Goal: Transaction & Acquisition: Purchase product/service

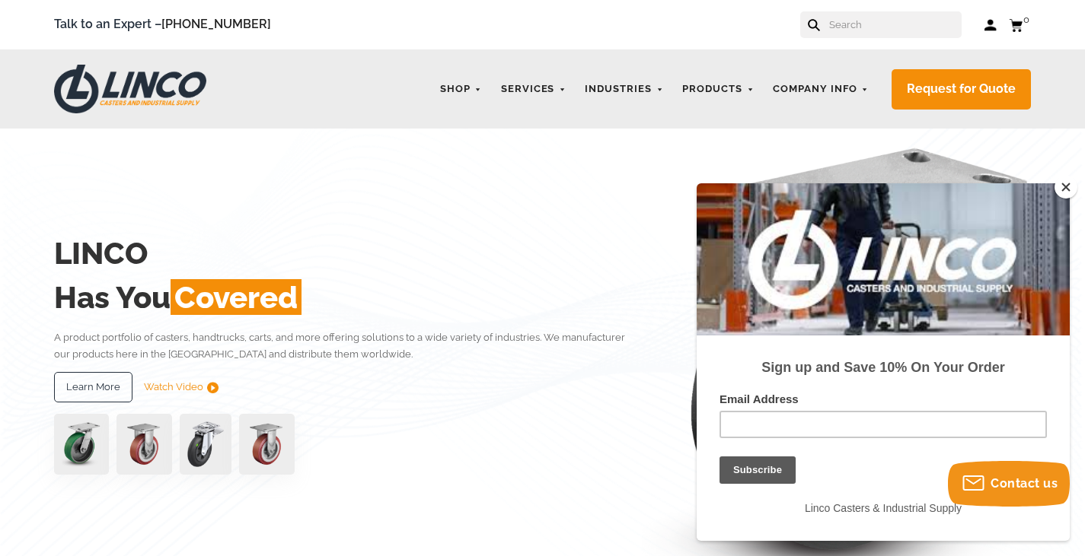
click at [851, 27] on input "text" at bounding box center [895, 24] width 134 height 27
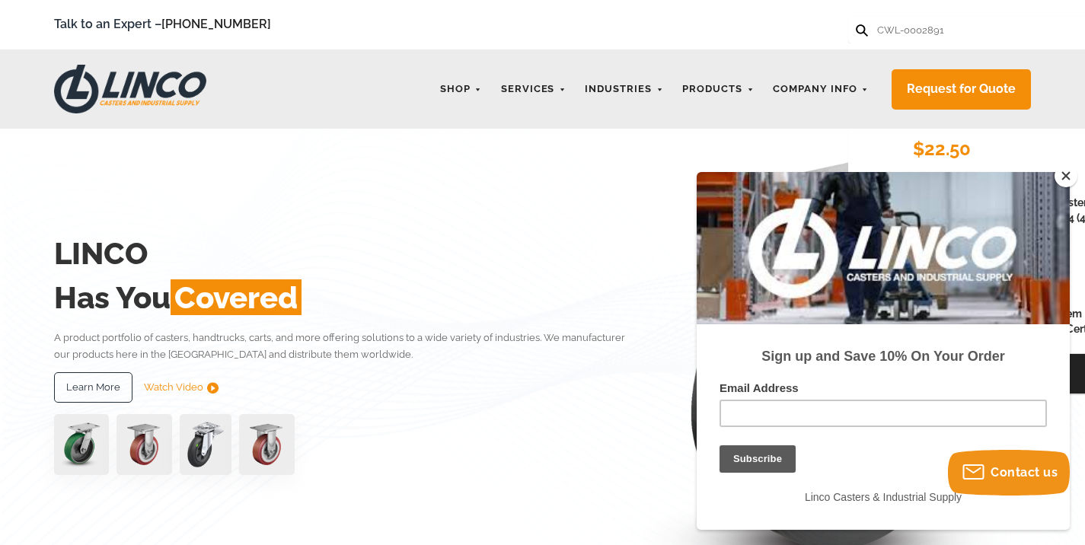
type input "CWL-0002891"
click at [856, 24] on button at bounding box center [861, 29] width 10 height 10
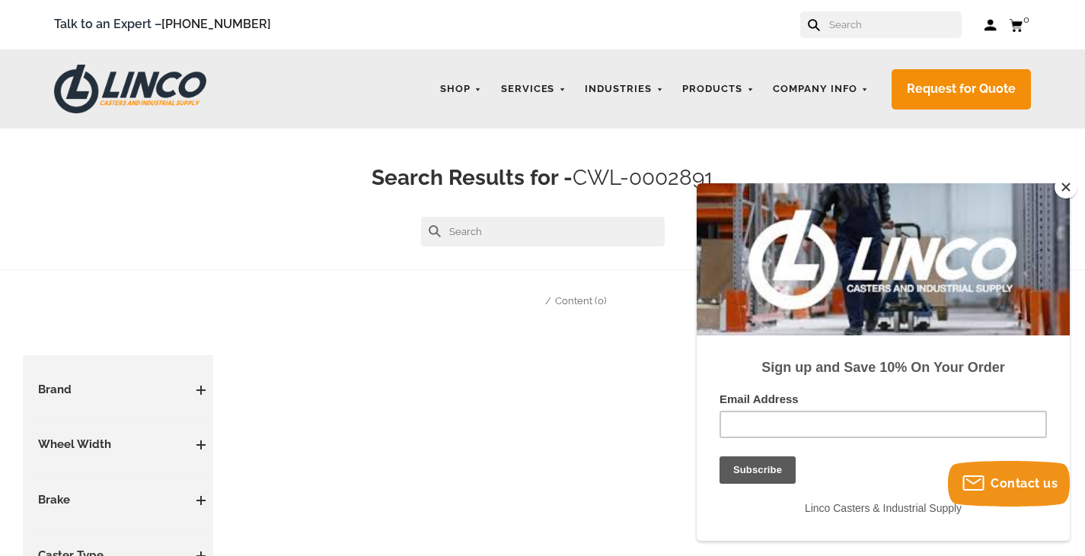
scroll to position [76, 0]
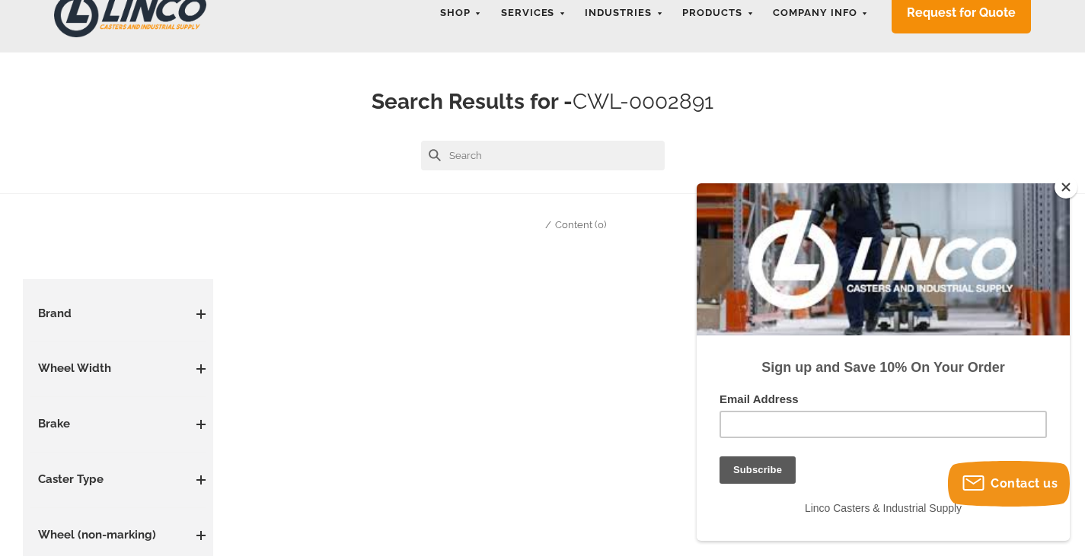
click at [91, 319] on h3 "Brand" at bounding box center [117, 314] width 175 height 17
drag, startPoint x: 201, startPoint y: 317, endPoint x: 209, endPoint y: 320, distance: 7.9
click at [209, 320] on aside "Casters Casters By Type High Temperature Casters Leveling Casters Locking Caste…" at bounding box center [118, 452] width 190 height 347
click at [197, 316] on span at bounding box center [200, 314] width 9 height 9
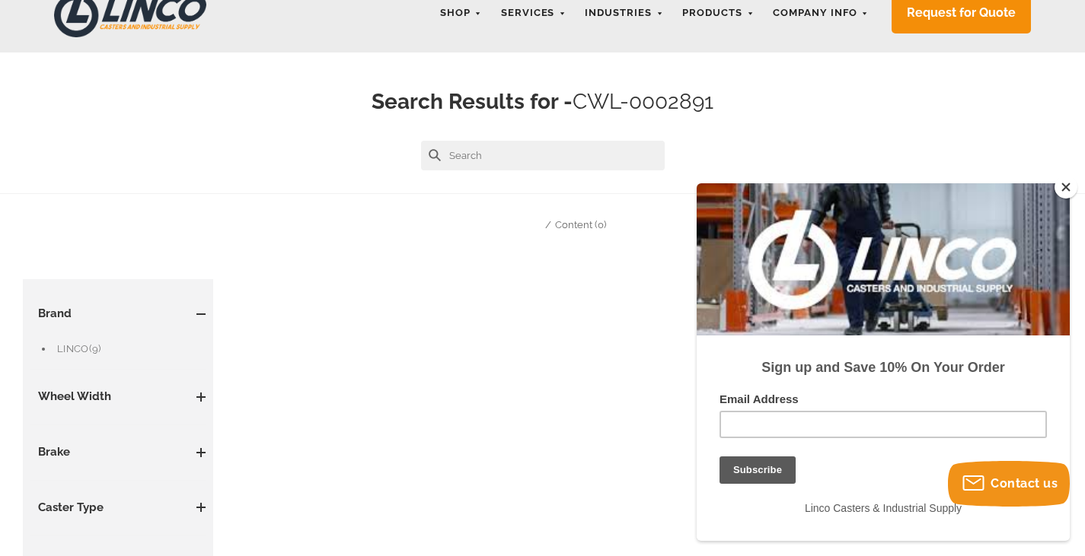
click at [69, 346] on link "LINCO (9)" at bounding box center [131, 349] width 148 height 17
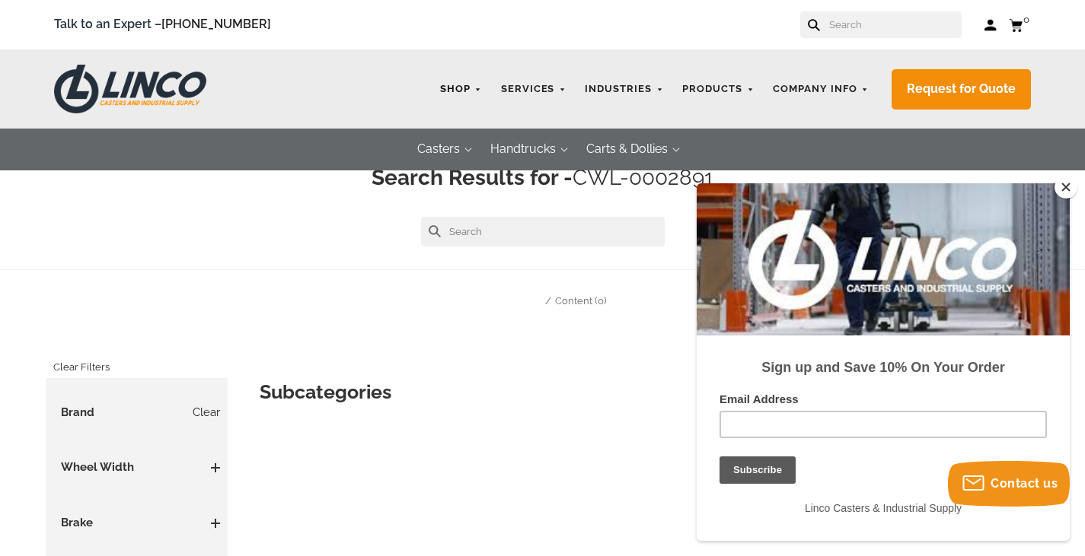
click at [478, 84] on link "Shop" at bounding box center [460, 90] width 57 height 30
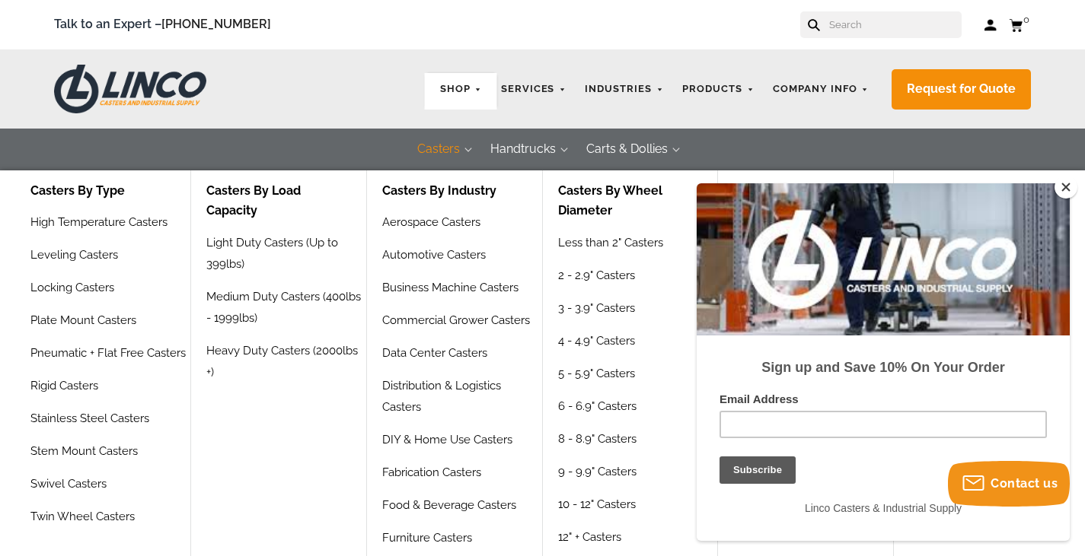
click at [443, 146] on button "Casters" at bounding box center [438, 150] width 73 height 42
click at [611, 307] on link "3 - 3.9" Casters" at bounding box center [598, 314] width 81 height 33
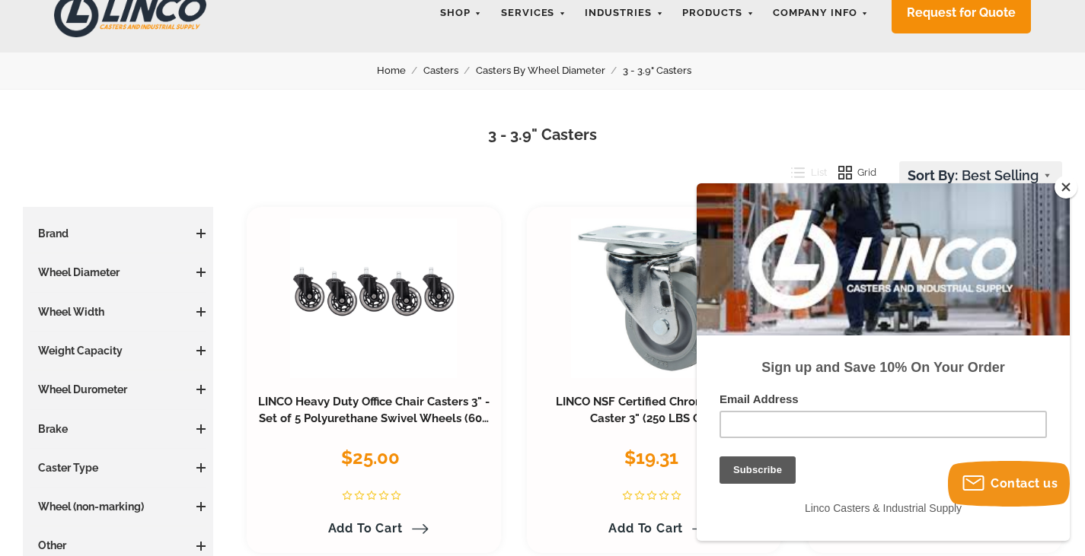
click at [1075, 189] on button "Close" at bounding box center [1065, 187] width 23 height 23
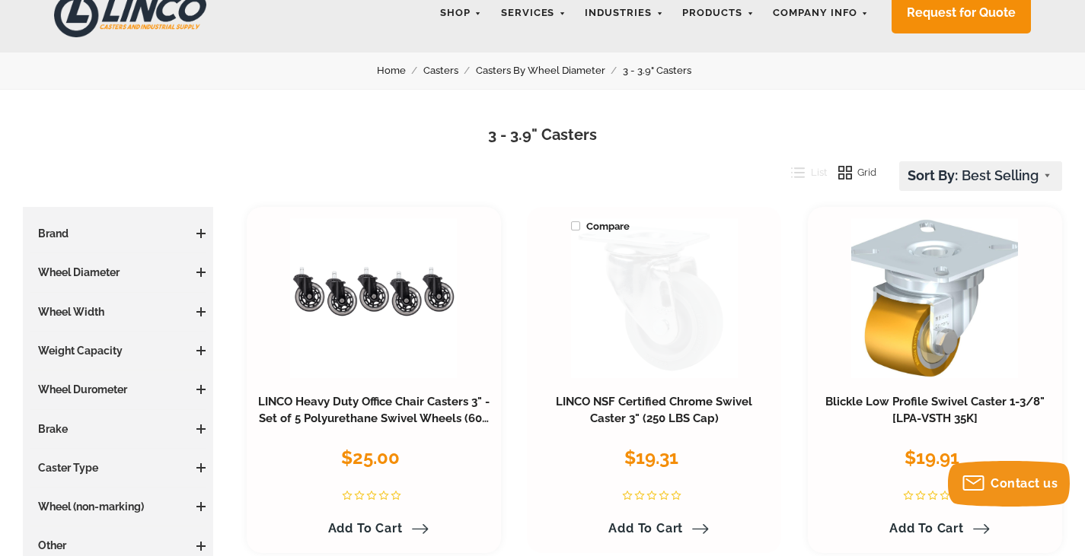
click at [675, 320] on link at bounding box center [654, 298] width 167 height 160
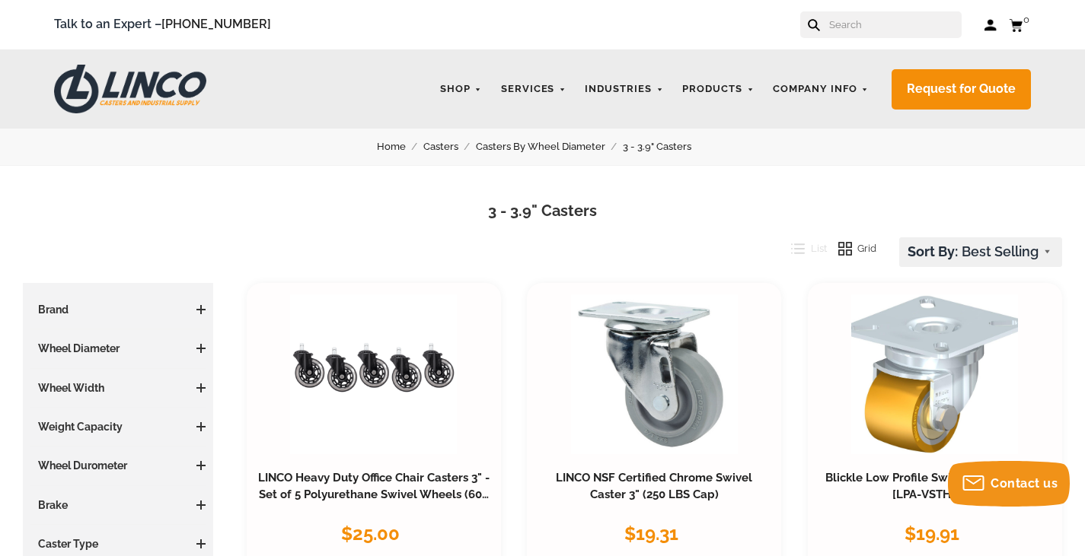
drag, startPoint x: 879, startPoint y: 14, endPoint x: 880, endPoint y: 21, distance: 7.7
click at [879, 15] on input "text" at bounding box center [895, 24] width 134 height 27
click at [880, 21] on input "text" at bounding box center [895, 24] width 134 height 27
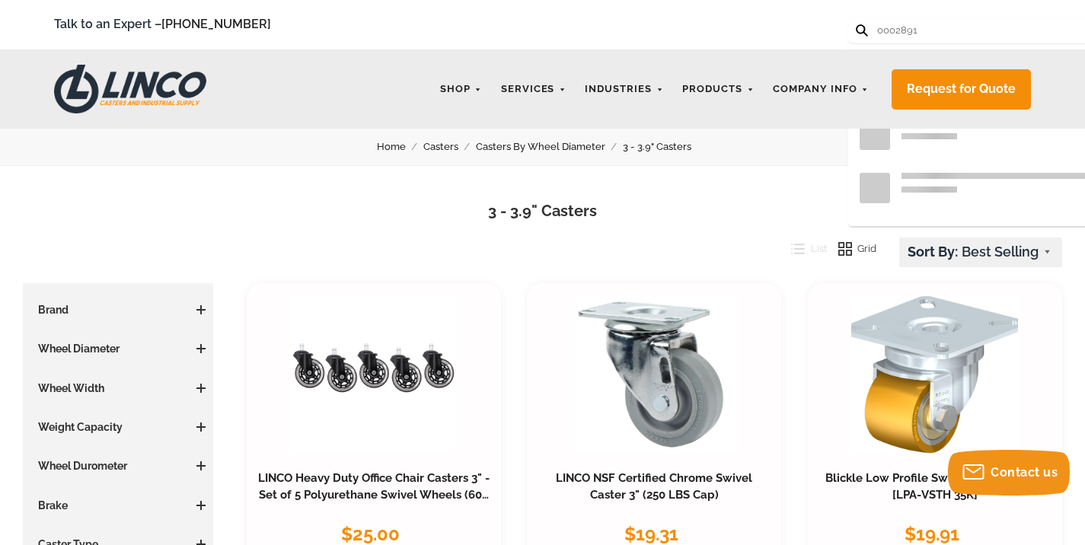
type input "0002891"
click at [856, 24] on button at bounding box center [861, 29] width 10 height 10
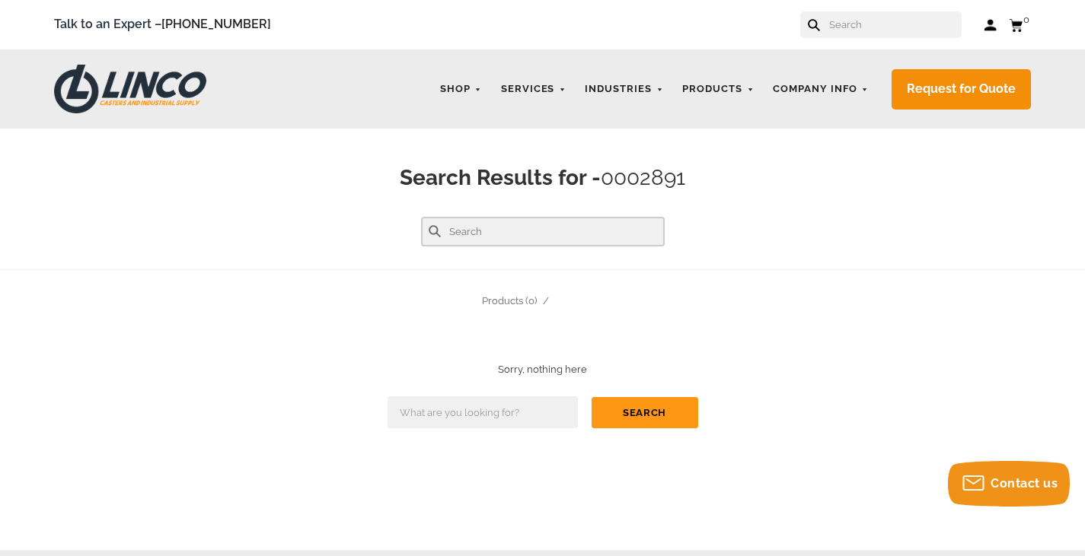
click at [497, 225] on input "text" at bounding box center [543, 232] width 244 height 30
type input "0002891"
click at [856, 25] on input "text" at bounding box center [895, 24] width 134 height 27
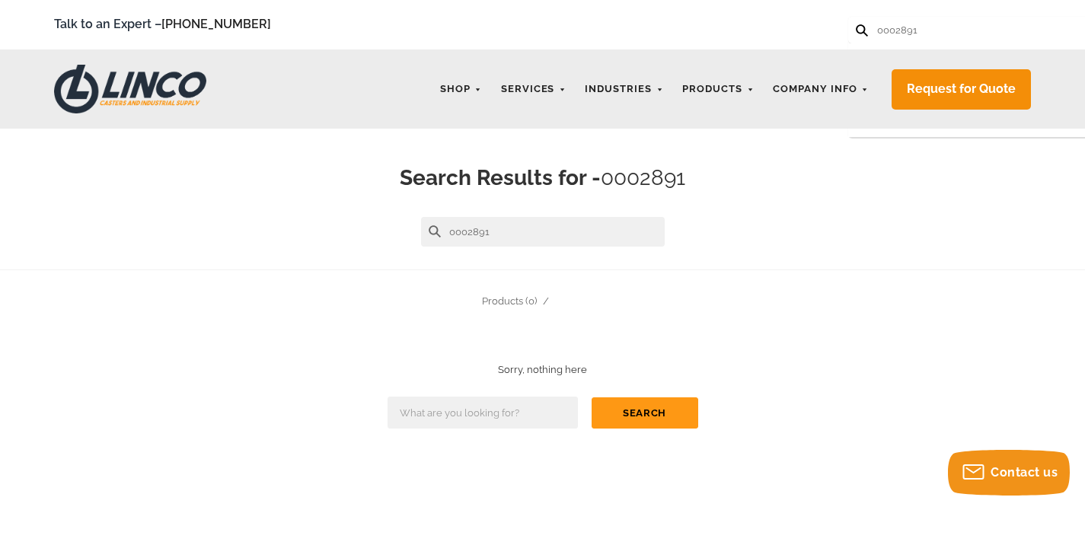
type input "0002891"
click at [856, 24] on button at bounding box center [861, 29] width 10 height 10
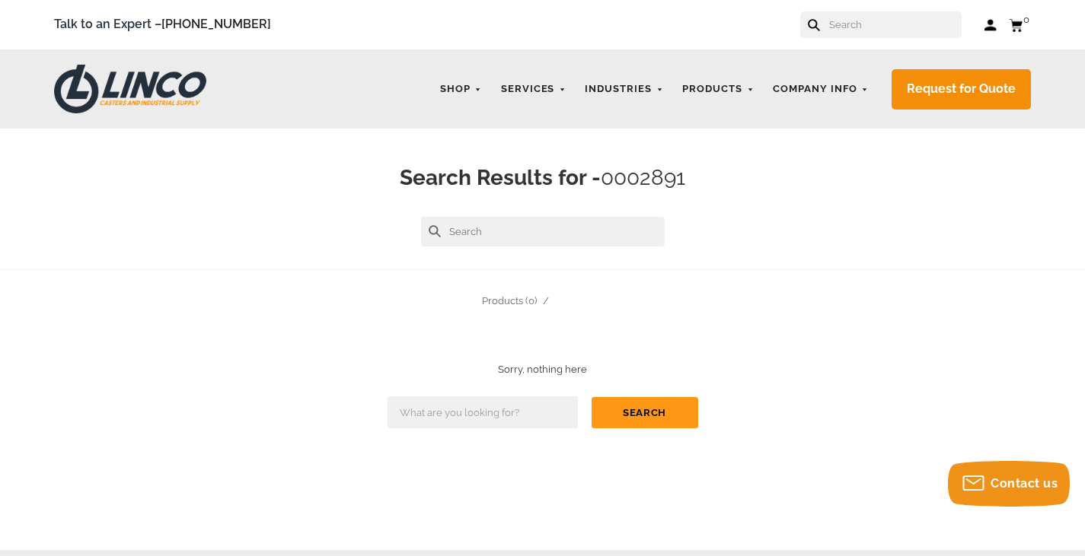
click at [172, 80] on img at bounding box center [130, 89] width 152 height 49
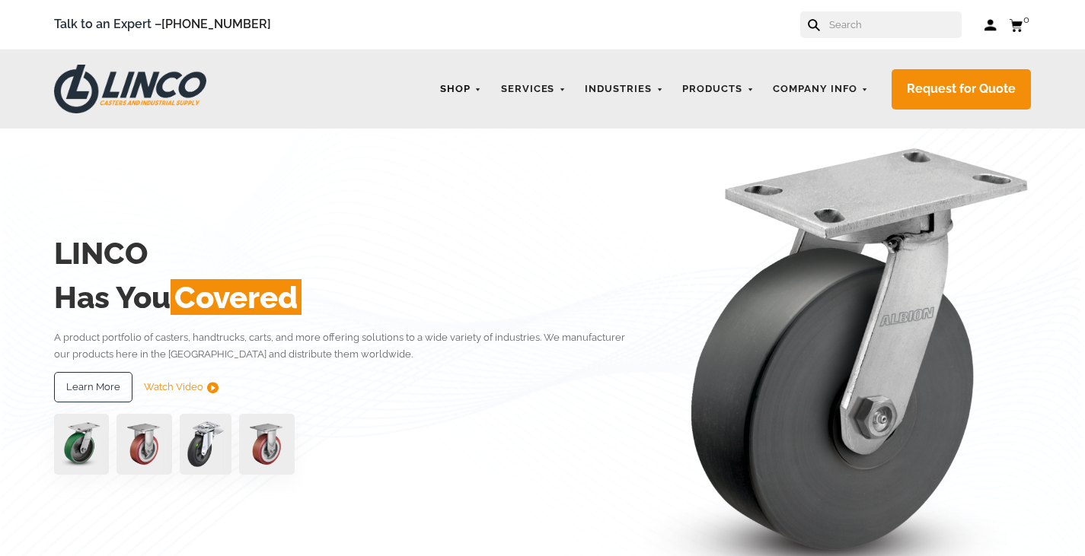
click at [468, 88] on link "Shop" at bounding box center [460, 90] width 57 height 30
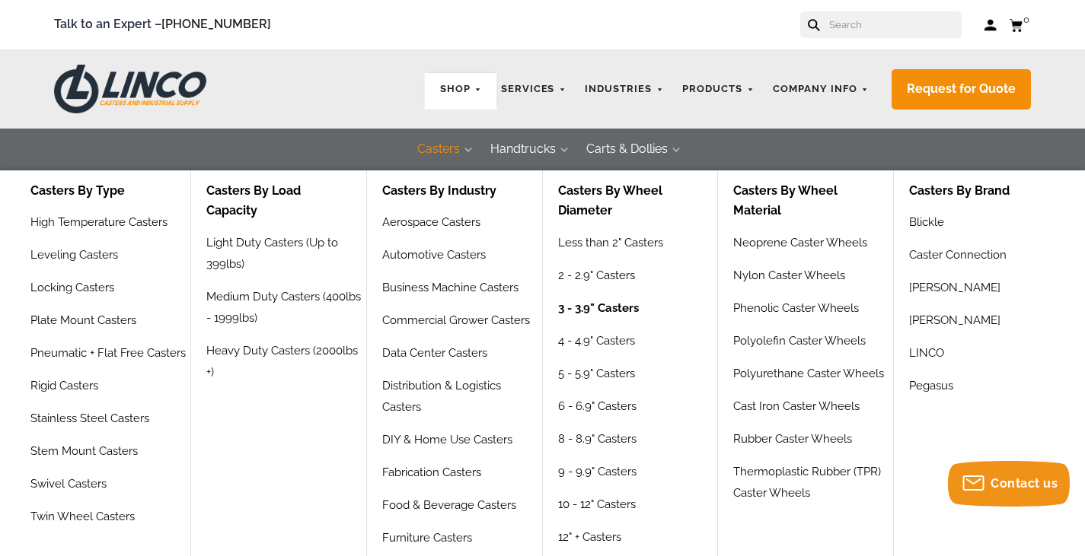
click at [602, 306] on link "3 - 3.9" Casters" at bounding box center [598, 314] width 81 height 33
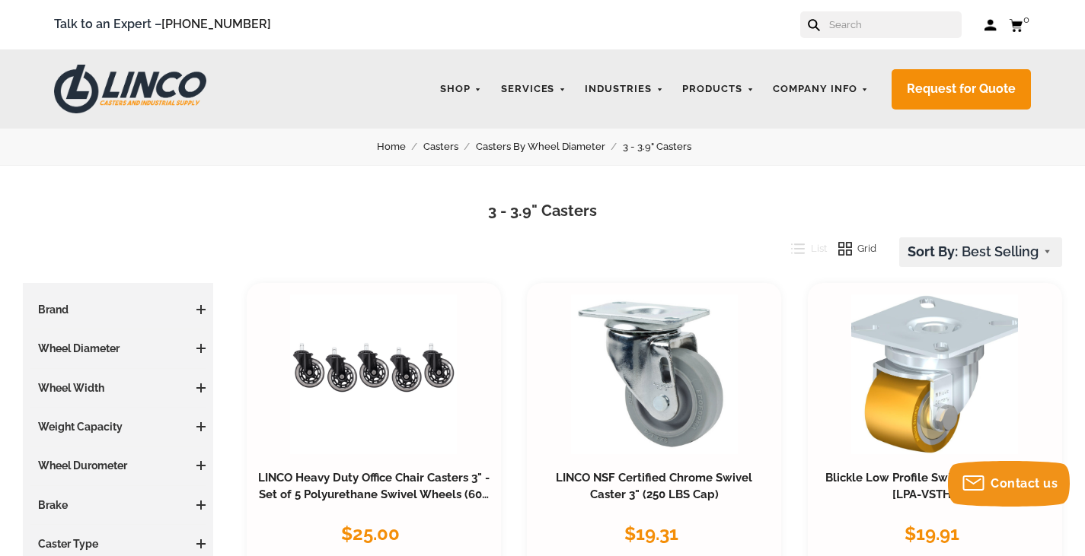
scroll to position [152, 0]
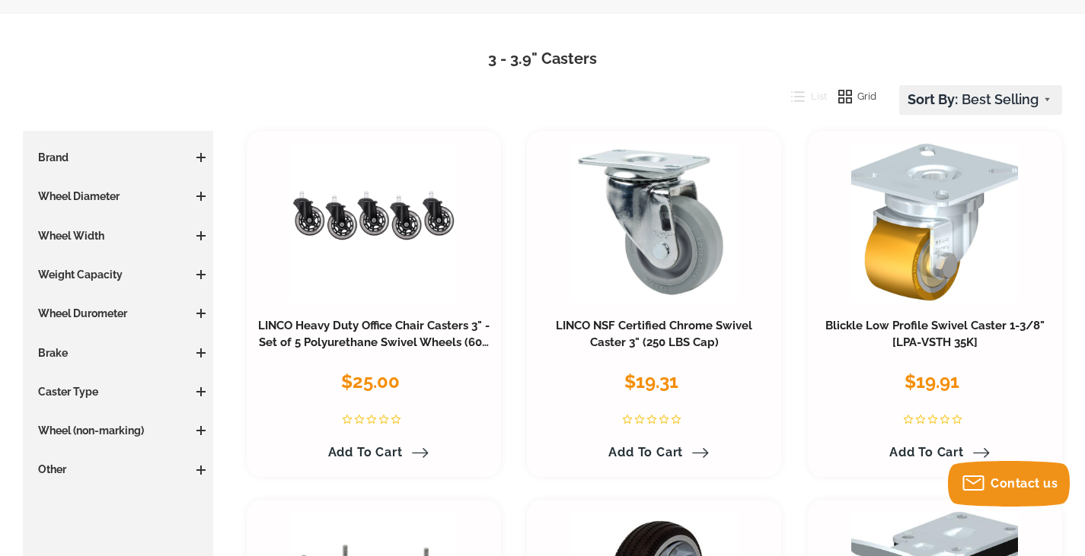
click at [94, 356] on h3 "Brake" at bounding box center [117, 353] width 175 height 15
click at [91, 398] on h3 "Caster Type" at bounding box center [117, 391] width 175 height 15
click at [196, 389] on span at bounding box center [200, 391] width 9 height 9
click at [201, 470] on span at bounding box center [200, 471] width 9 height 2
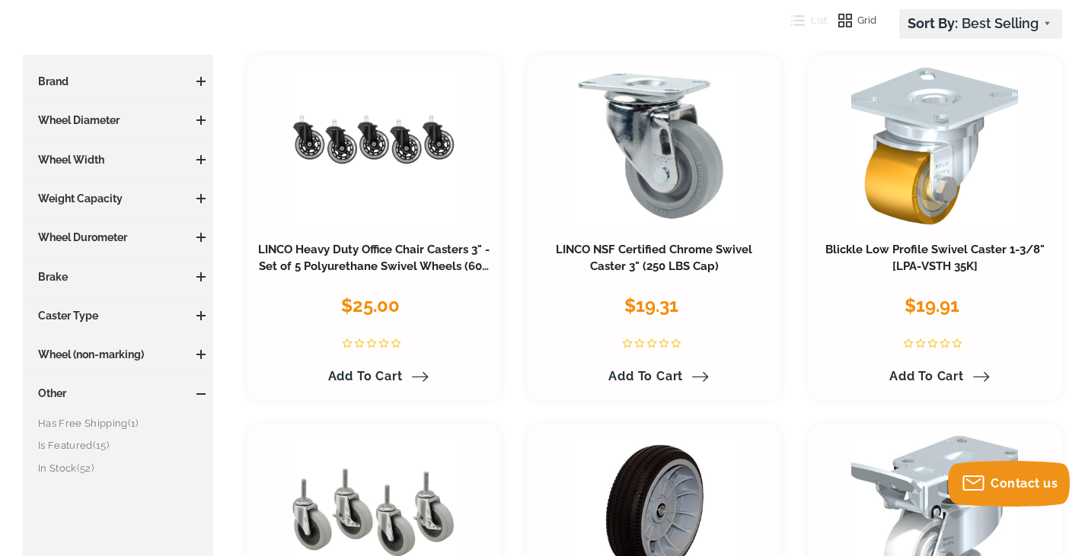
scroll to position [0, 0]
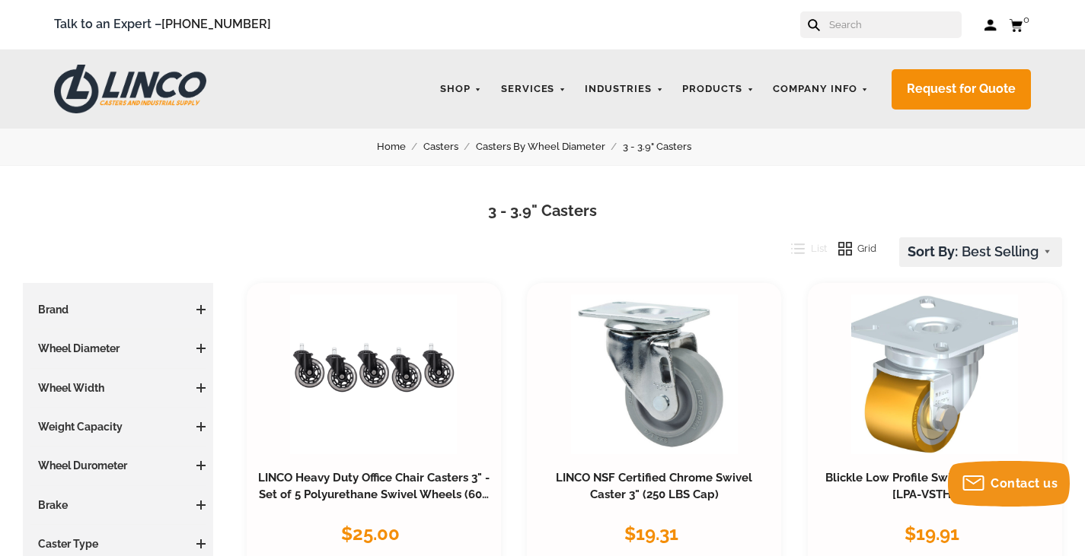
click at [143, 82] on img at bounding box center [130, 89] width 152 height 49
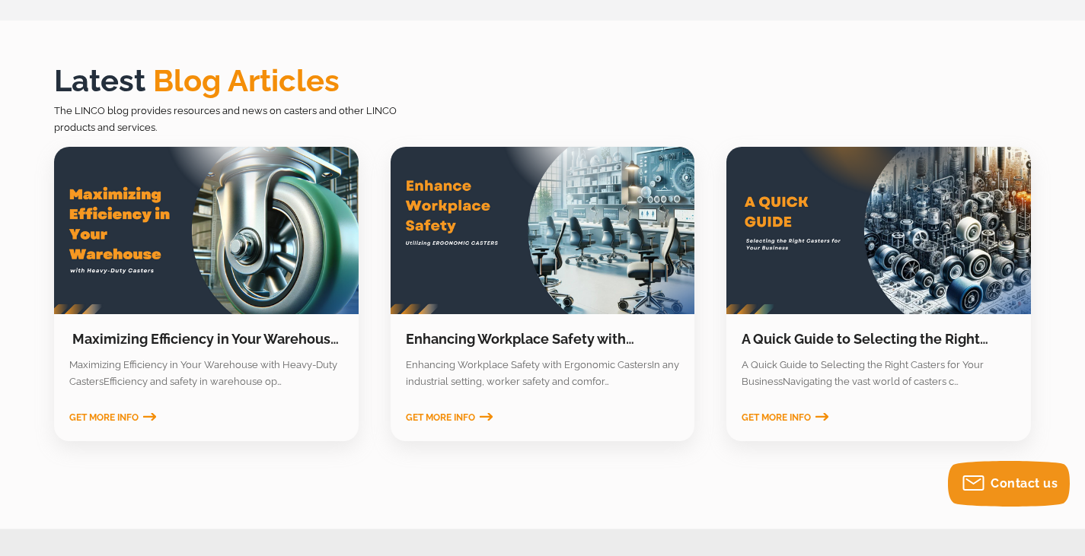
scroll to position [2481, 0]
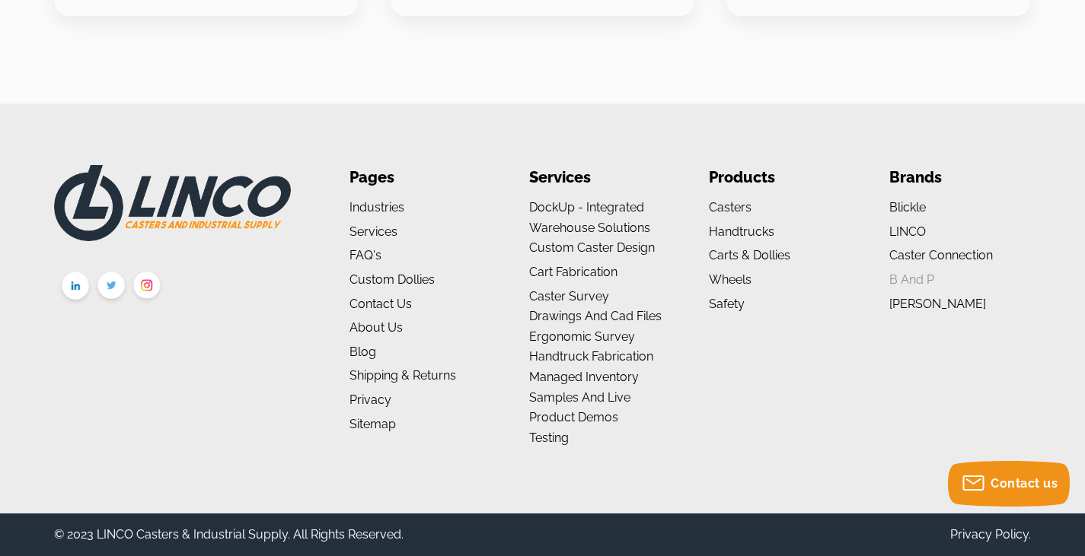
click at [908, 277] on link "B and P" at bounding box center [911, 280] width 45 height 14
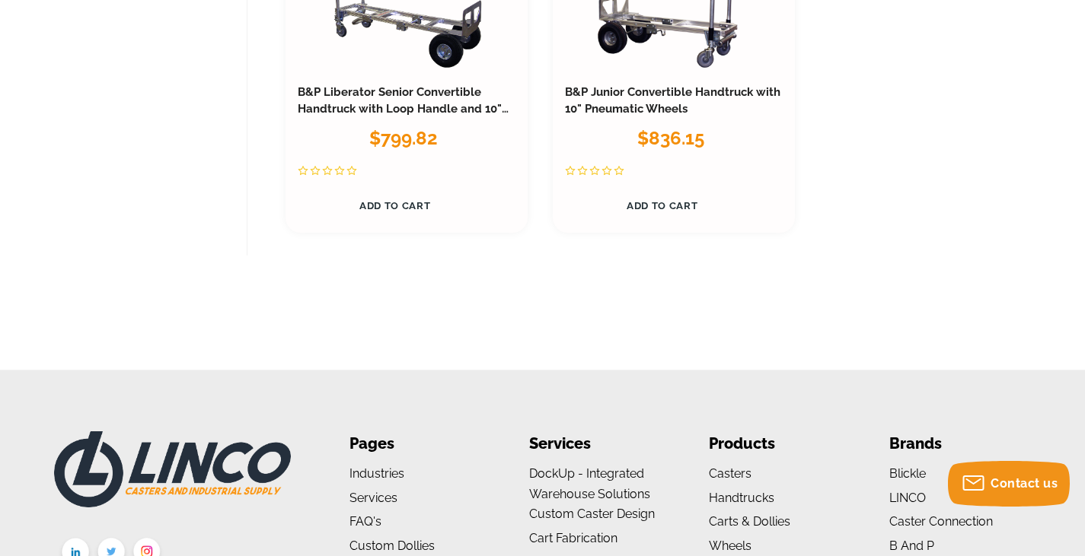
scroll to position [2436, 0]
